Goal: Transaction & Acquisition: Book appointment/travel/reservation

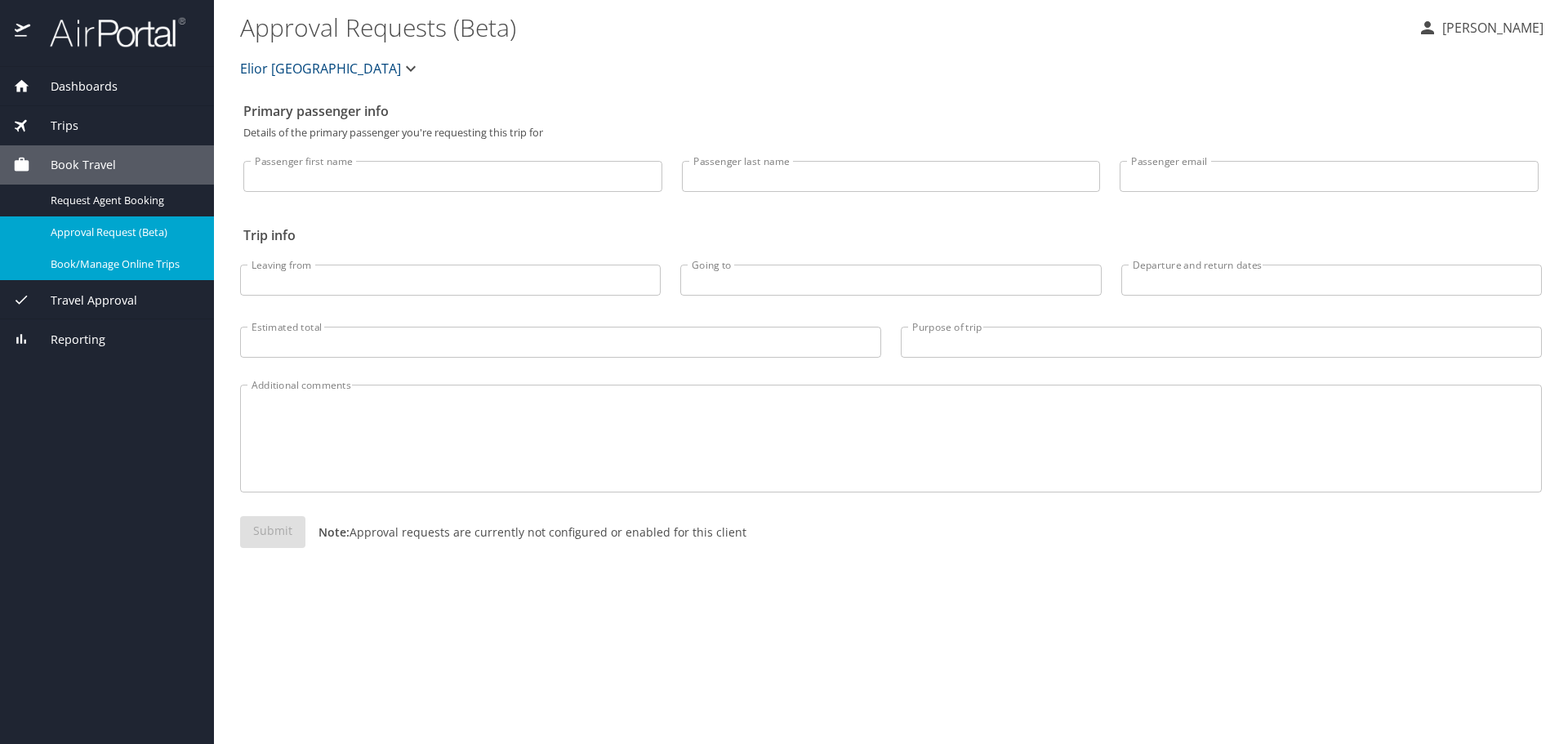
click at [40, 271] on div "Book/Manage Online Trips" at bounding box center [107, 264] width 187 height 18
click at [114, 258] on span "Book/Manage Online Trips" at bounding box center [122, 265] width 144 height 15
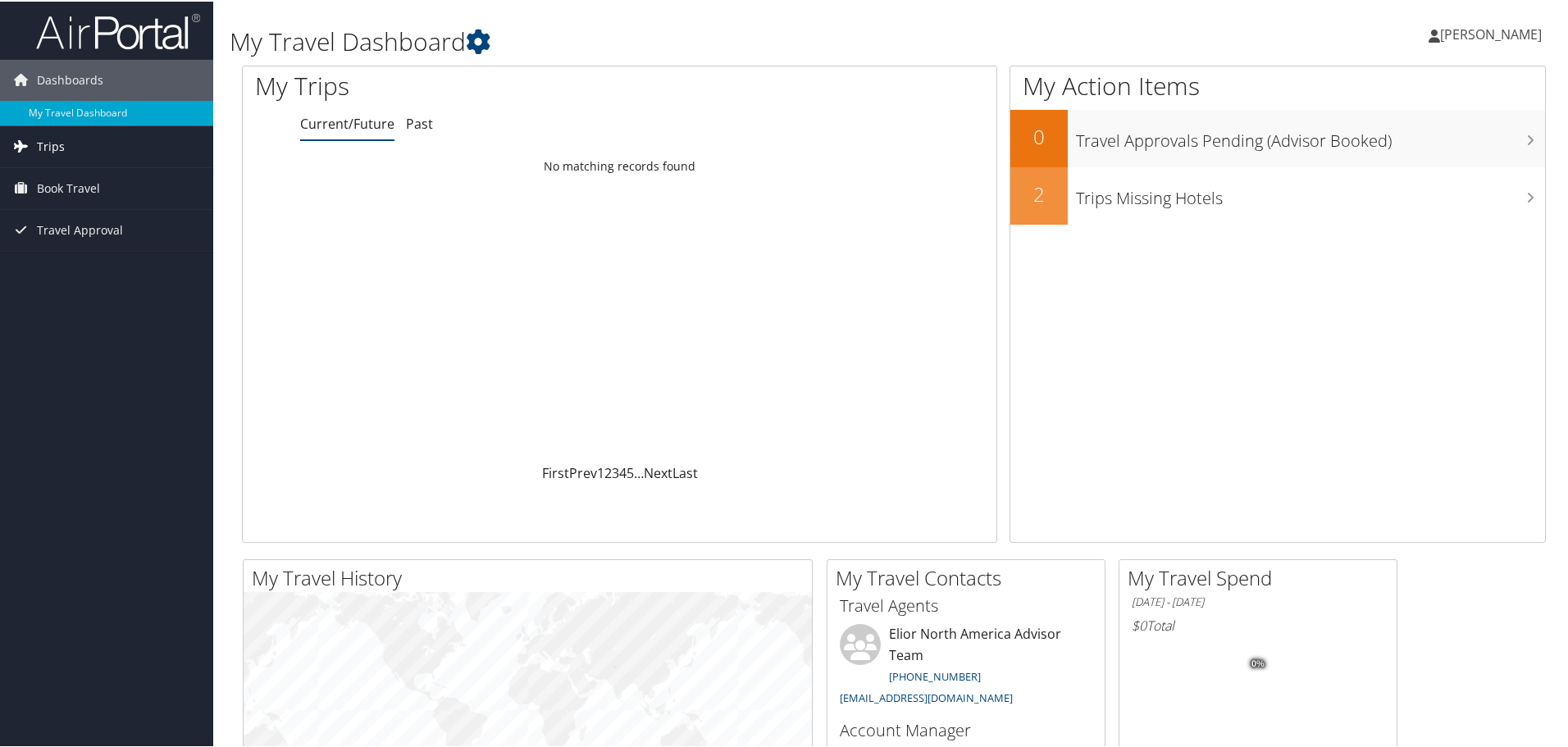
click at [54, 143] on span "Trips" at bounding box center [50, 146] width 28 height 41
click at [345, 130] on link "Current/Future" at bounding box center [346, 122] width 94 height 18
click at [72, 104] on link "My Travel Dashboard" at bounding box center [107, 111] width 213 height 24
click at [56, 188] on span "Book Travel" at bounding box center [68, 187] width 63 height 41
click at [68, 266] on link "Book/Manage Online Trips" at bounding box center [107, 269] width 213 height 24
